Goal: Task Accomplishment & Management: Use online tool/utility

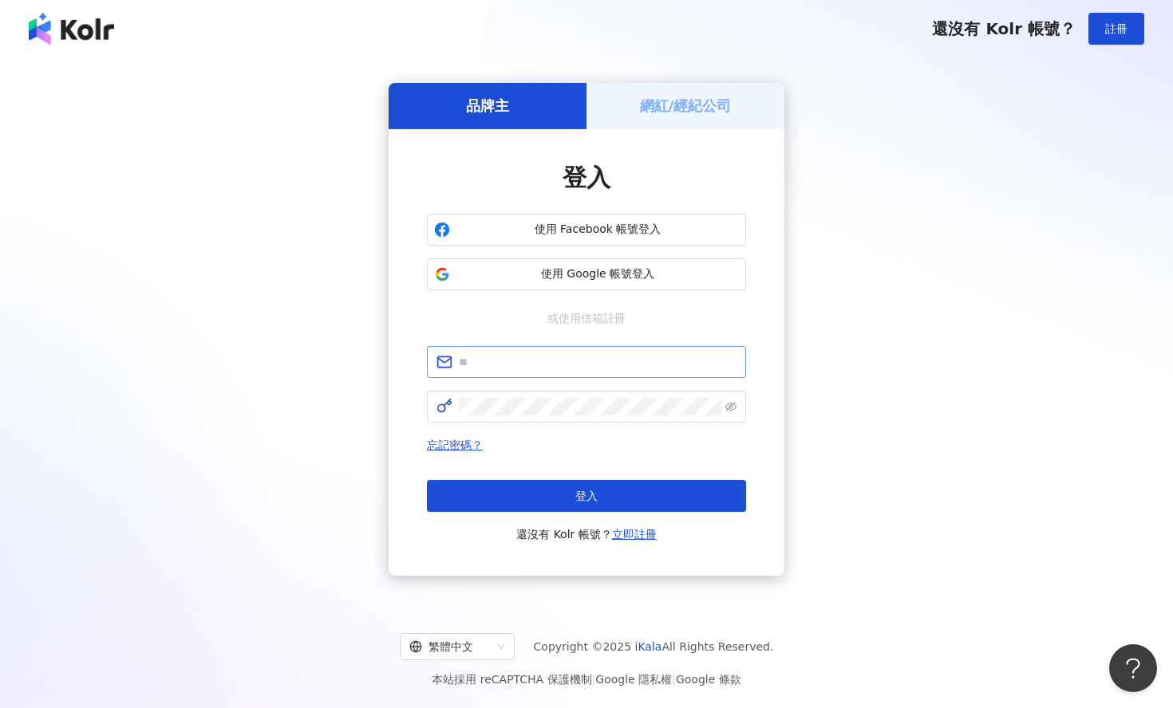
type input "**********"
click at [526, 396] on span at bounding box center [586, 407] width 319 height 32
click button "登入" at bounding box center [586, 496] width 319 height 32
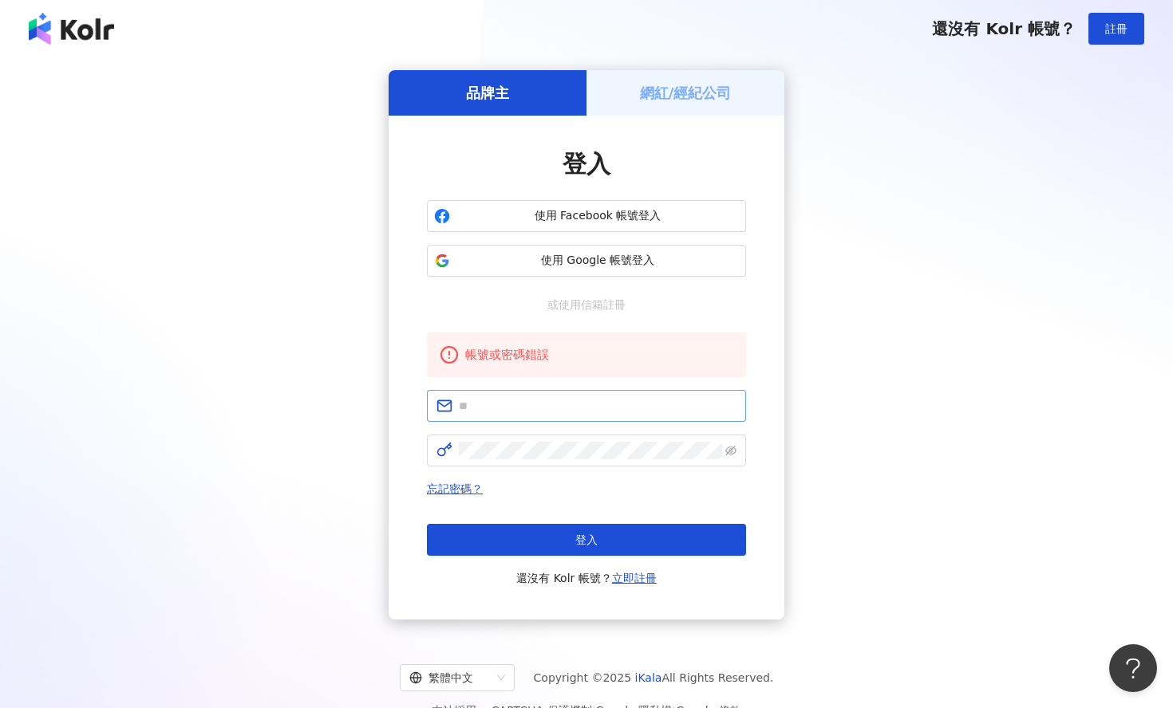
click at [511, 416] on span at bounding box center [586, 406] width 319 height 32
click at [528, 396] on span at bounding box center [586, 406] width 319 height 32
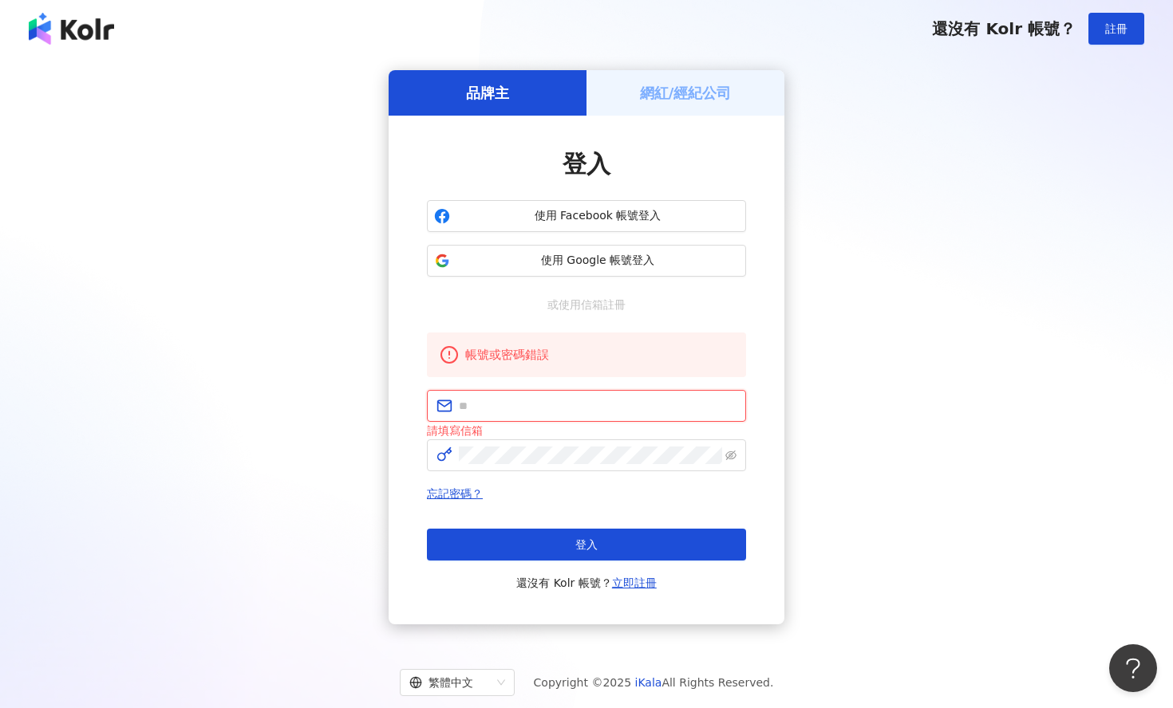
click at [528, 412] on input "text" at bounding box center [598, 406] width 278 height 18
type input "**********"
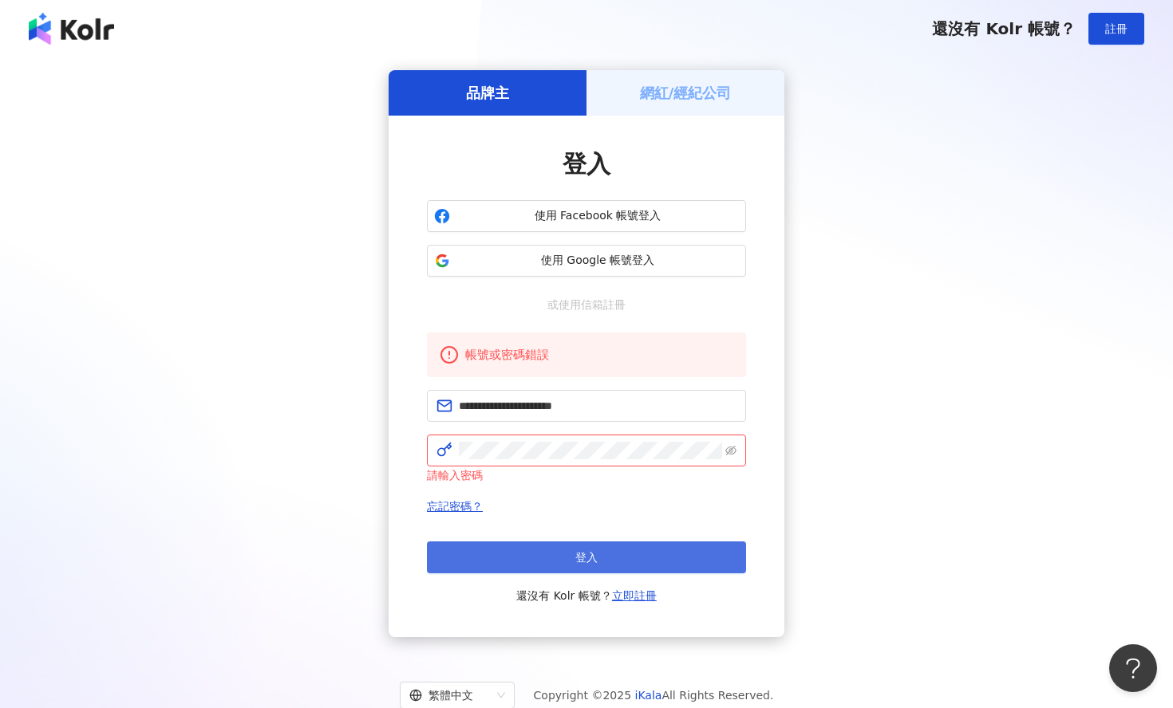
click at [523, 564] on button "登入" at bounding box center [586, 558] width 319 height 32
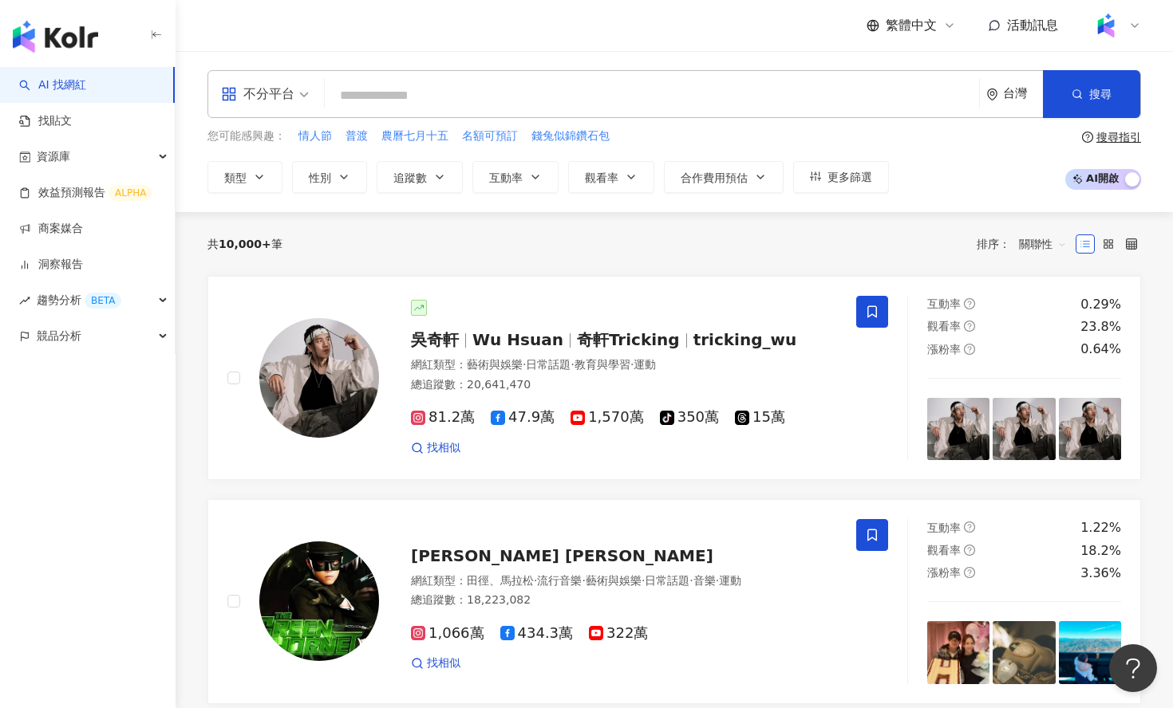
click at [1123, 30] on div at bounding box center [1115, 26] width 51 height 32
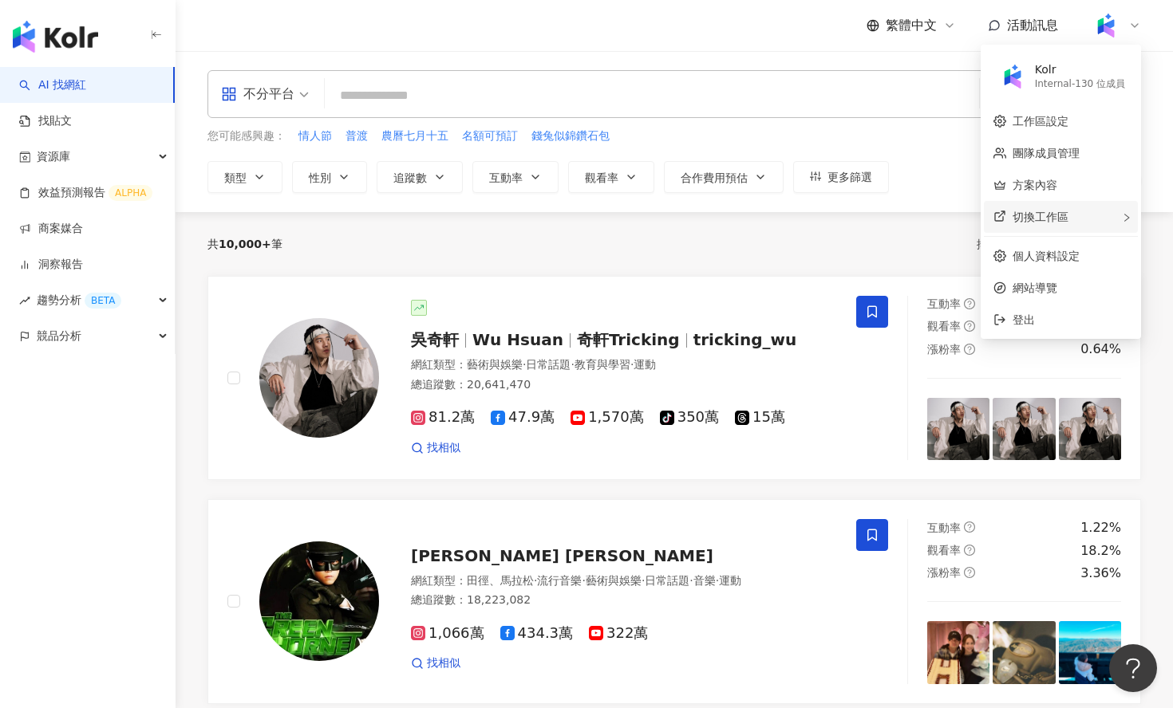
click at [1041, 215] on span "切換工作區" at bounding box center [1040, 217] width 56 height 13
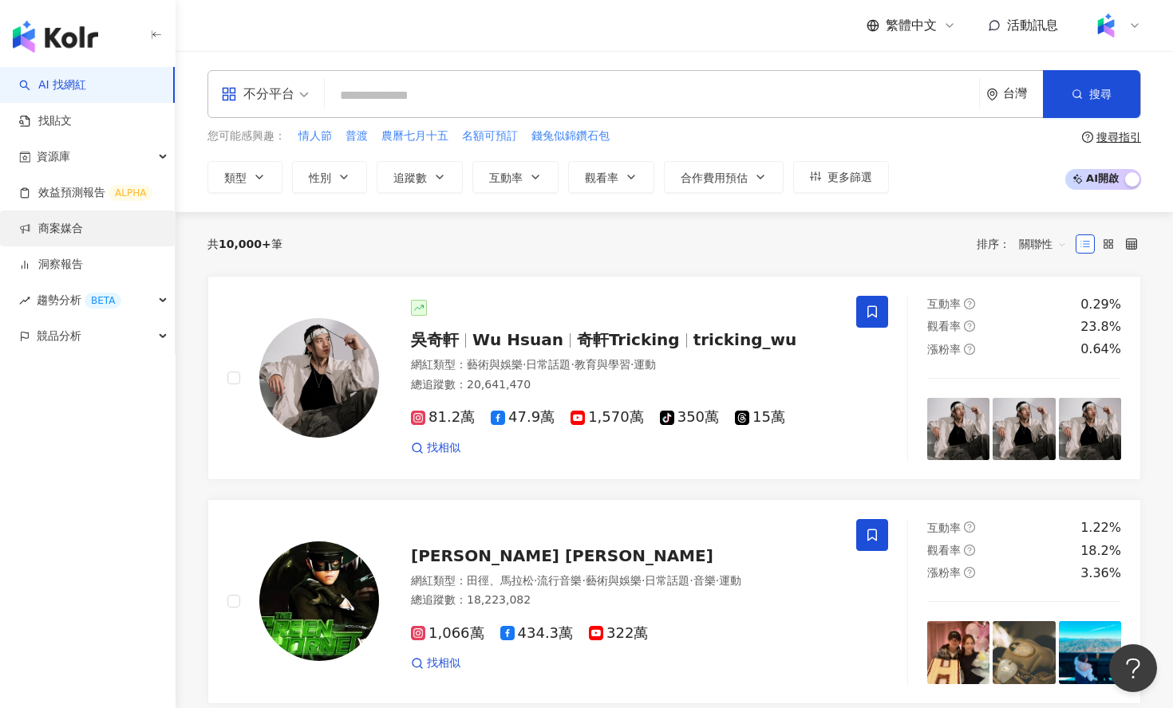
click at [83, 231] on link "商案媒合" at bounding box center [51, 229] width 64 height 16
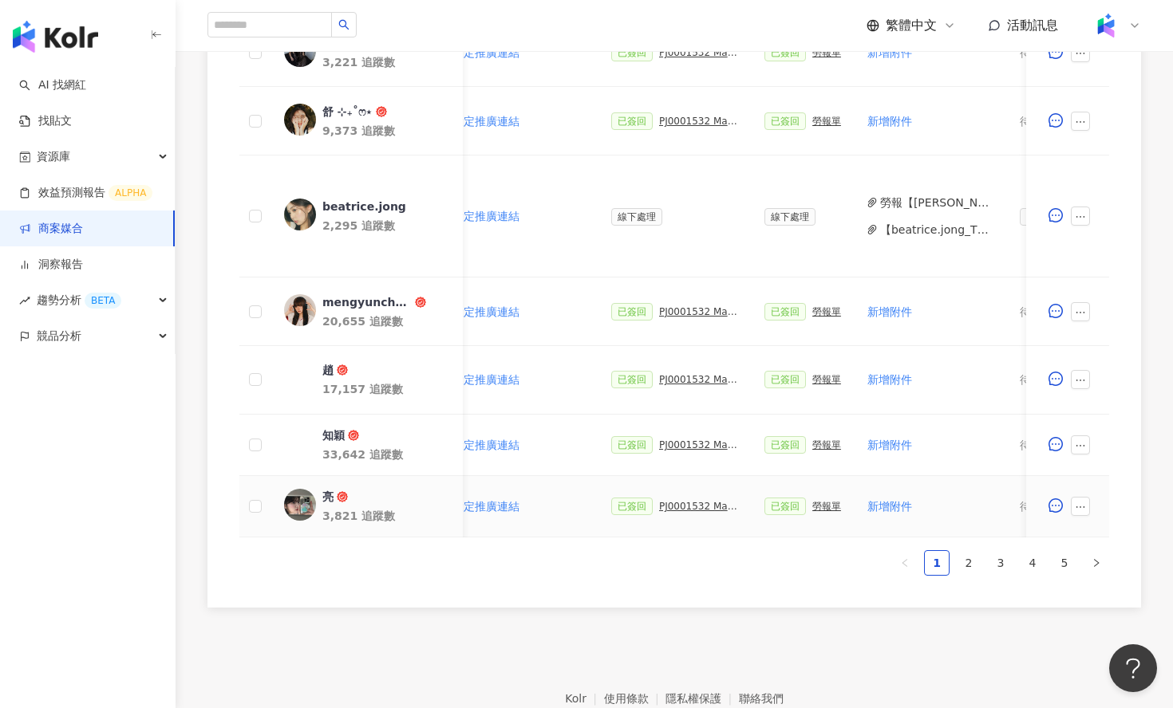
scroll to position [759, 0]
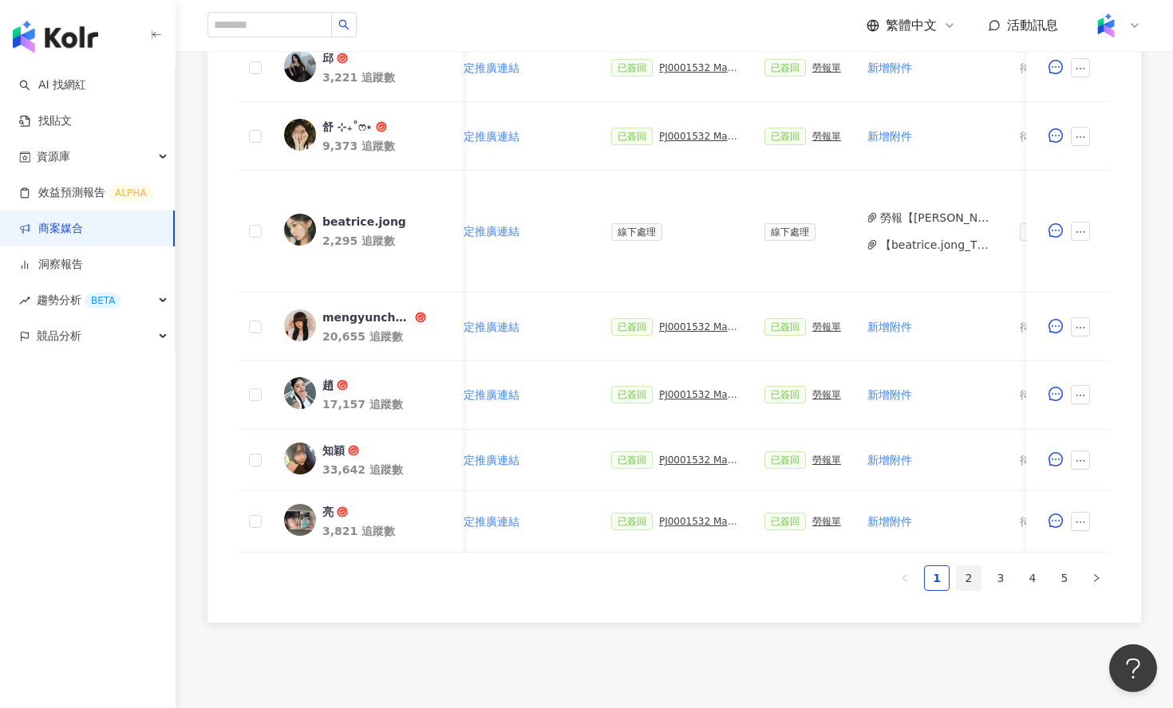
click at [968, 571] on link "2" at bounding box center [969, 578] width 24 height 24
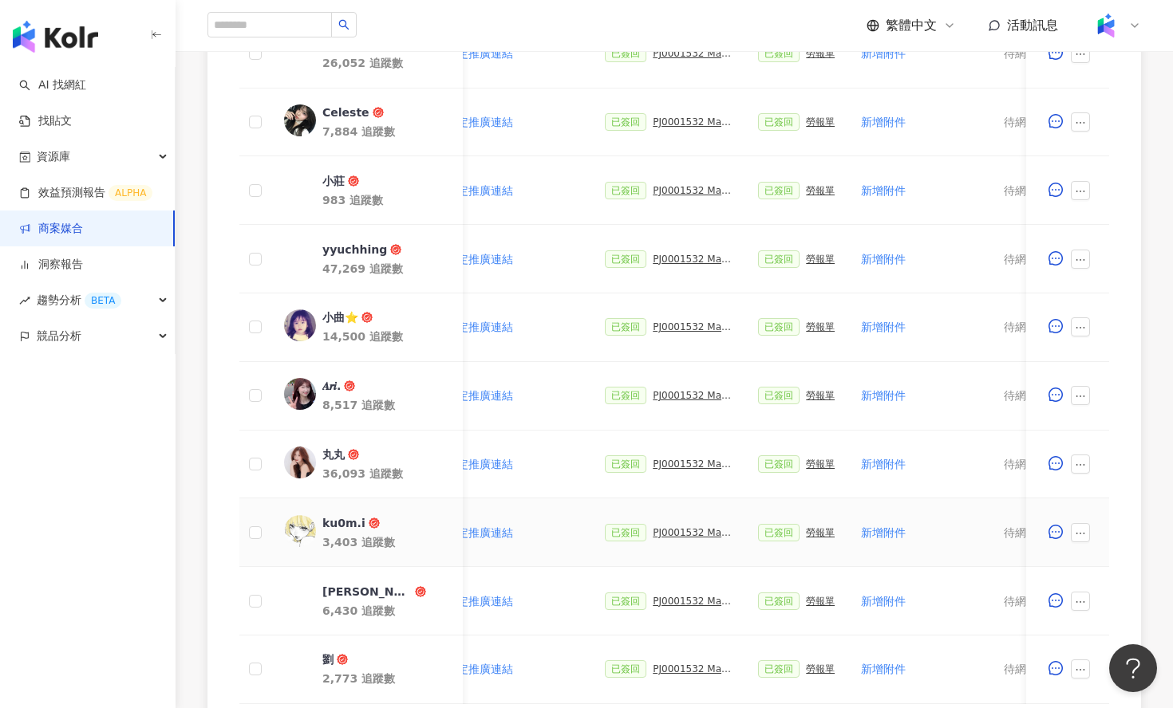
scroll to position [764, 0]
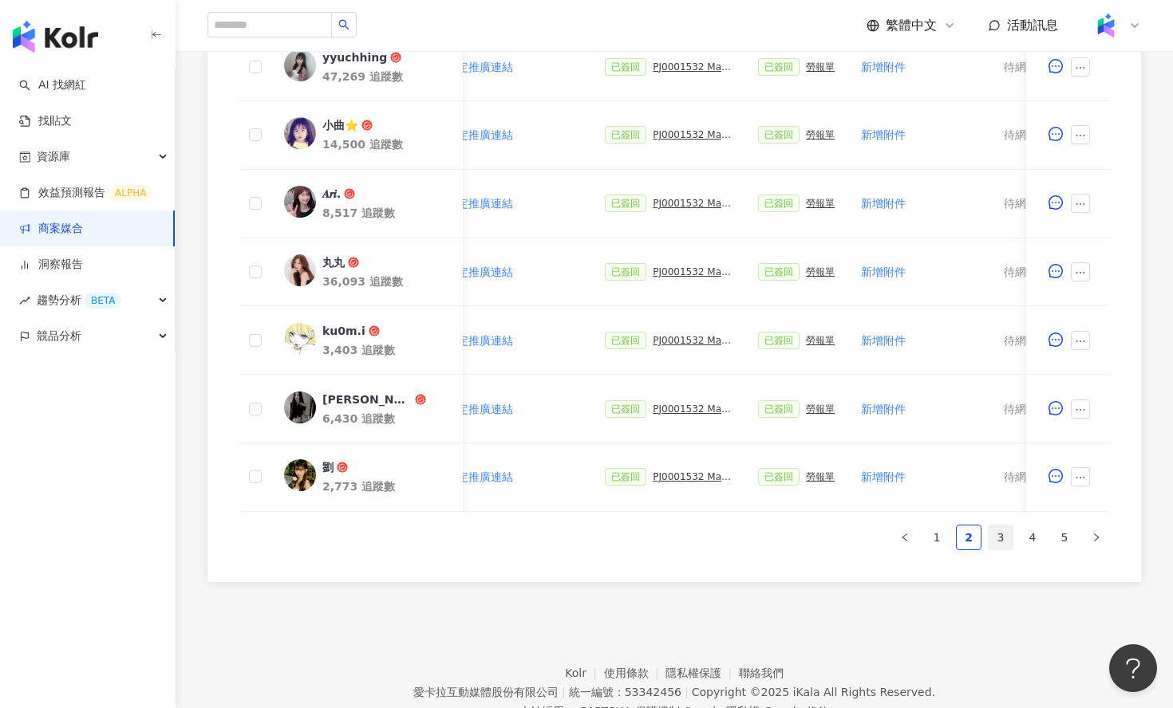
click at [1005, 538] on link "3" at bounding box center [1000, 538] width 24 height 24
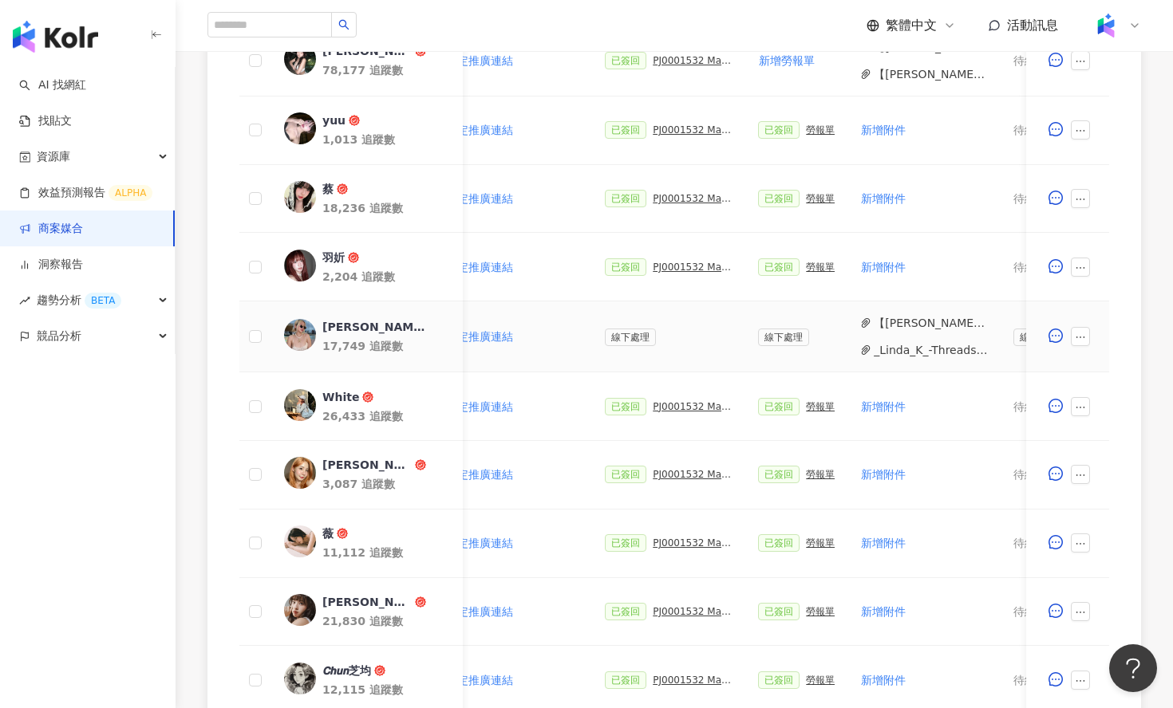
scroll to position [763, 0]
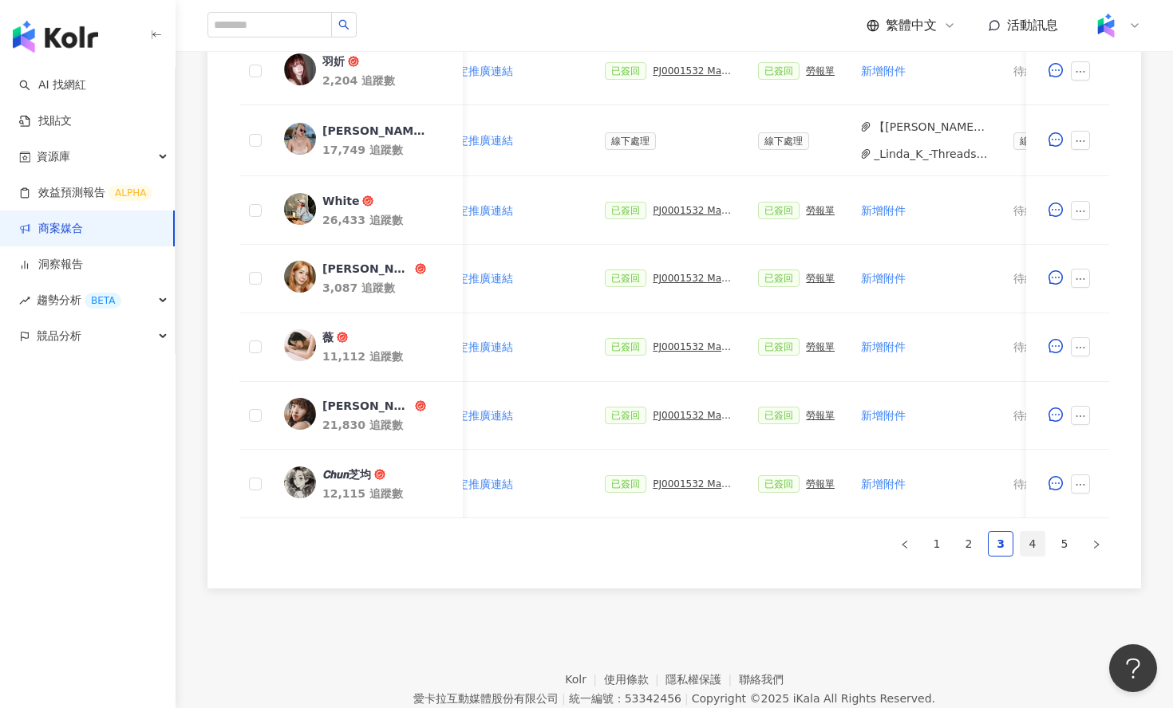
click at [1028, 545] on link "4" at bounding box center [1032, 544] width 24 height 24
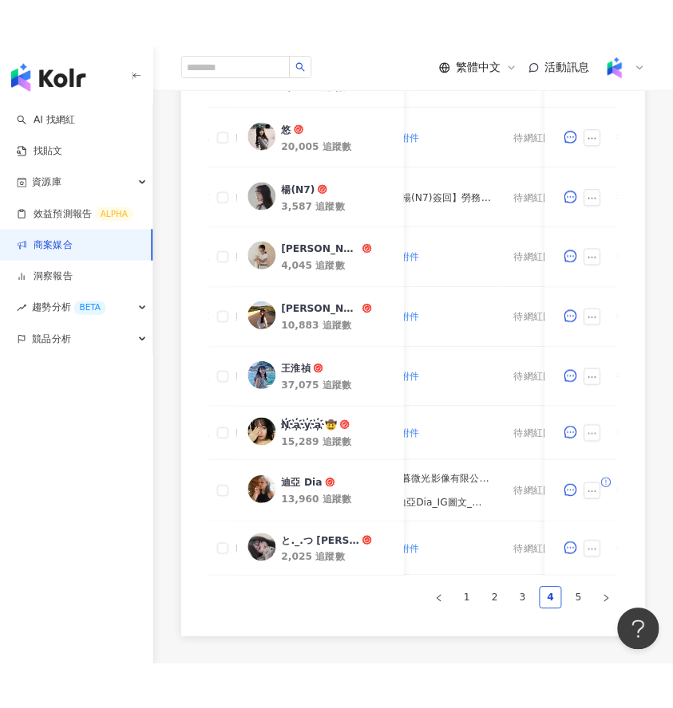
scroll to position [701, 0]
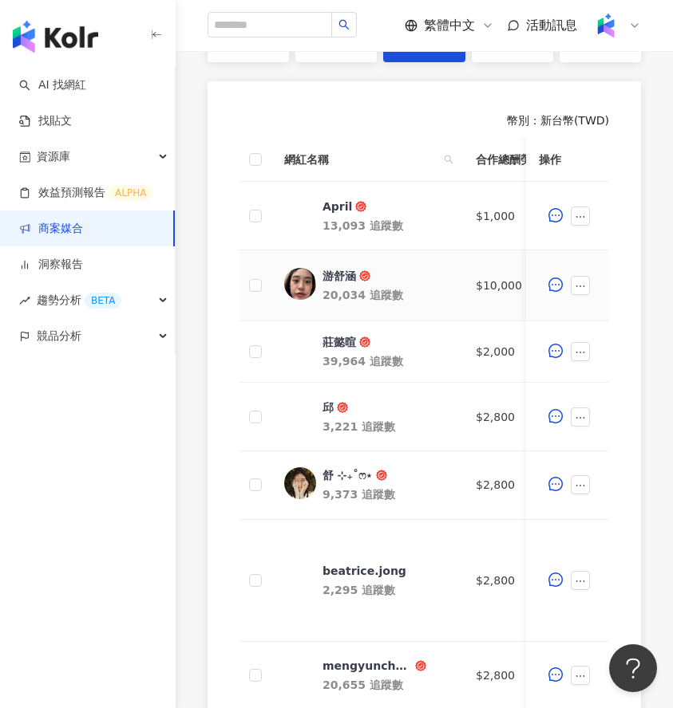
scroll to position [917, 0]
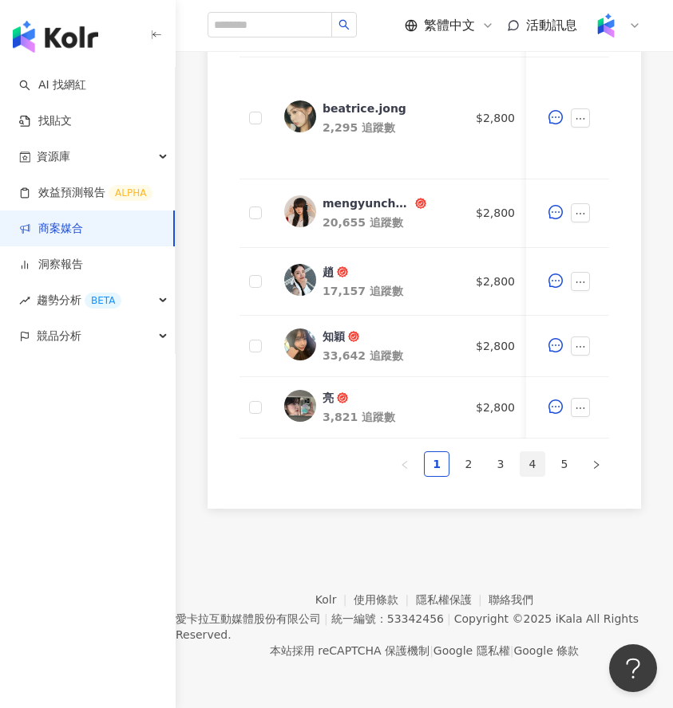
click at [534, 463] on link "4" at bounding box center [532, 464] width 24 height 24
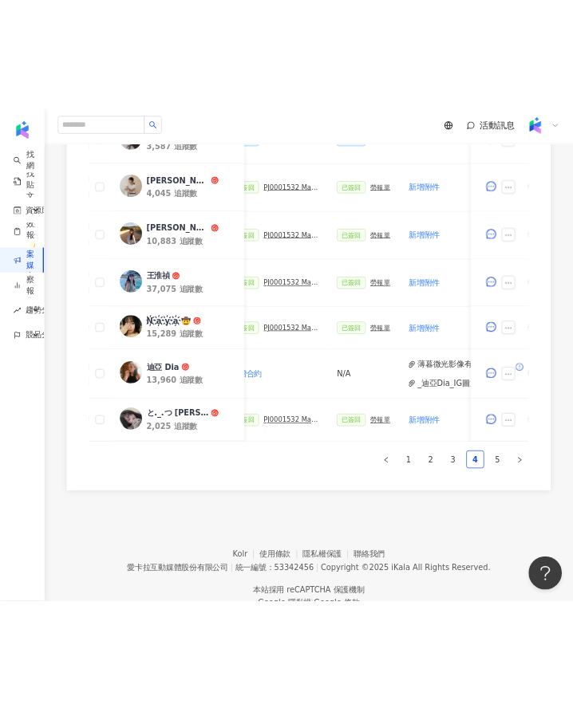
scroll to position [854, 0]
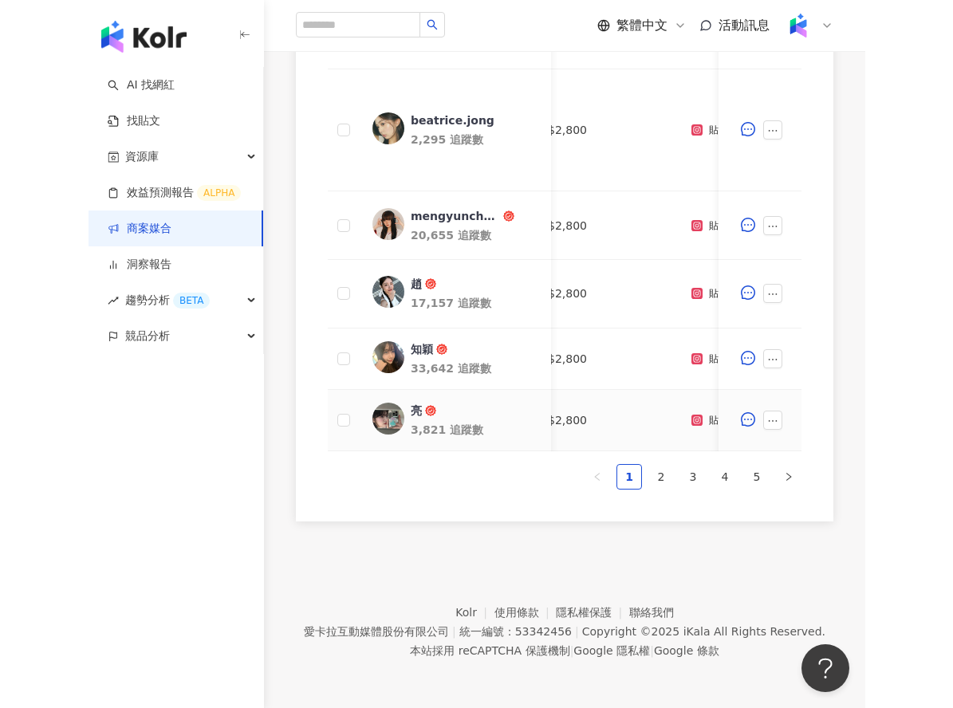
scroll to position [0, 12]
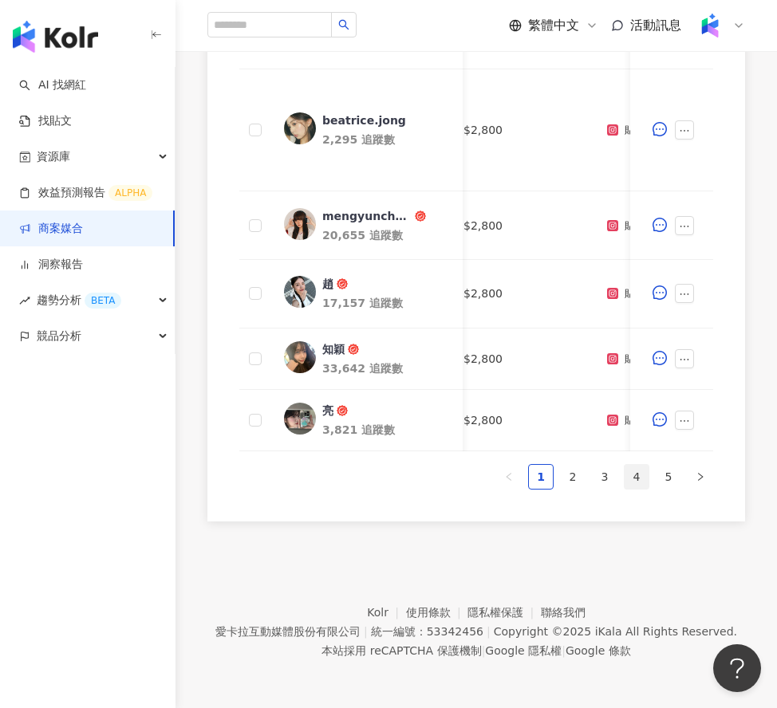
click at [637, 485] on link "4" at bounding box center [637, 477] width 24 height 24
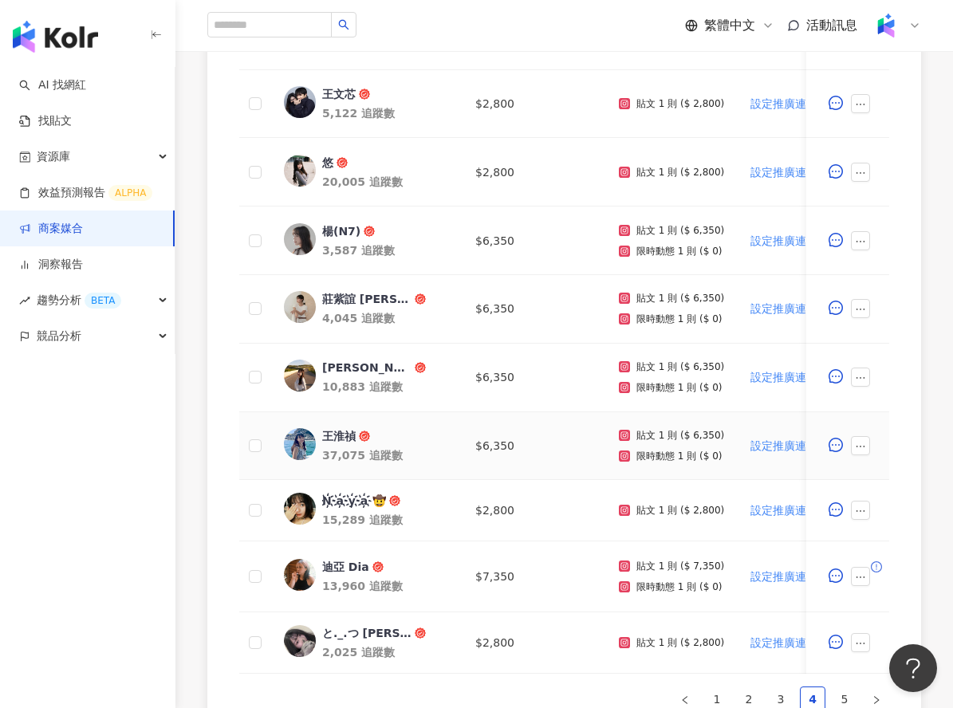
scroll to position [434, 0]
